Goal: Obtain resource: Download file/media

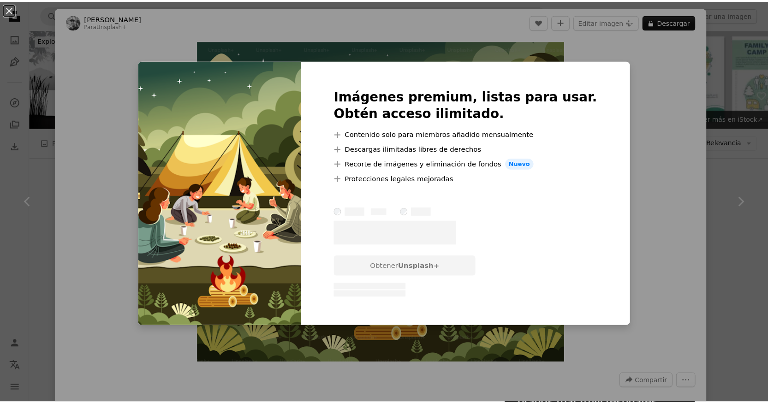
scroll to position [541, 0]
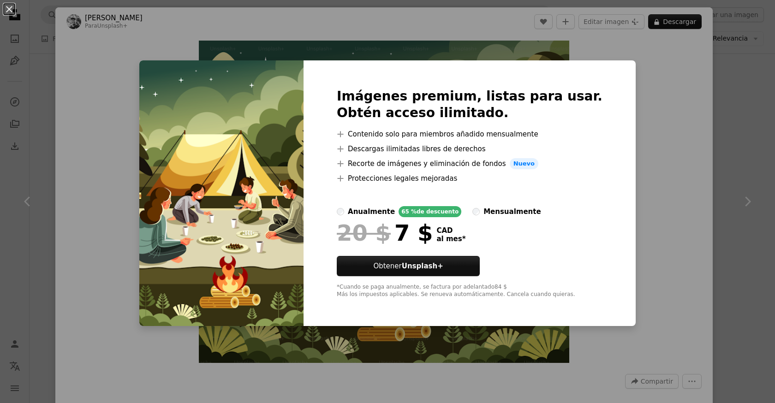
click at [653, 67] on div "An X shape Imágenes premium, listas para usar. Obtén acceso ilimitado. A plus s…" at bounding box center [387, 201] width 775 height 403
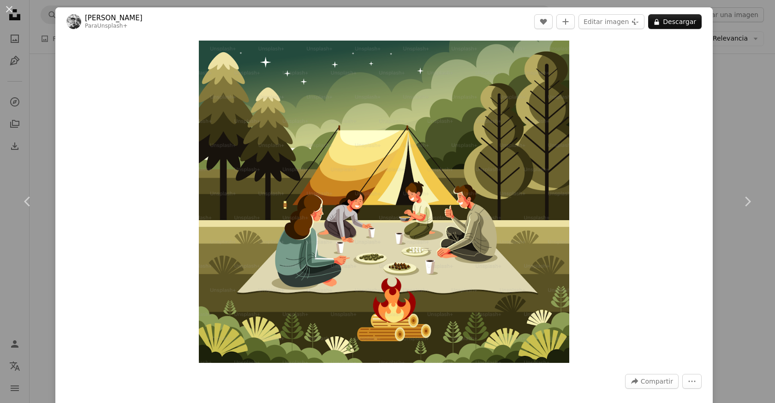
click at [8, 9] on button "An X shape" at bounding box center [9, 9] width 11 height 11
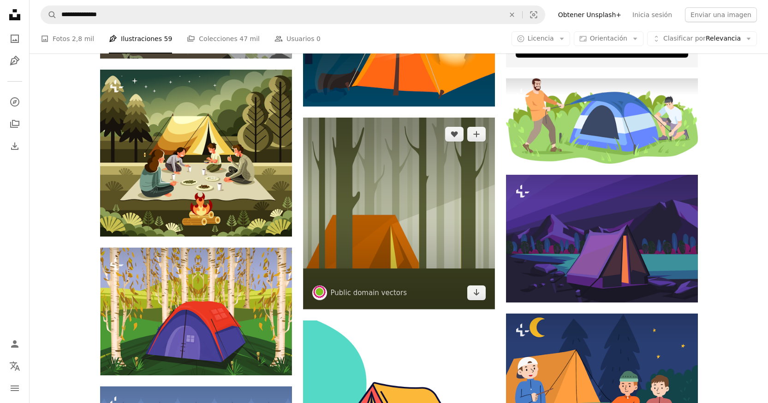
scroll to position [389, 0]
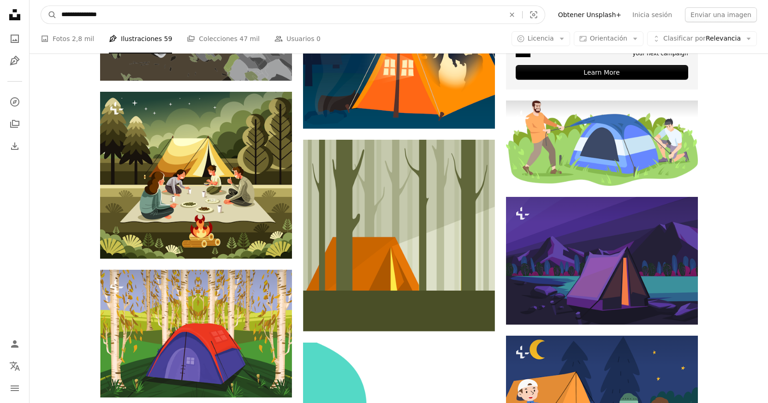
drag, startPoint x: 129, startPoint y: 12, endPoint x: 27, endPoint y: 10, distance: 102.0
